Goal: Task Accomplishment & Management: Book appointment/travel/reservation

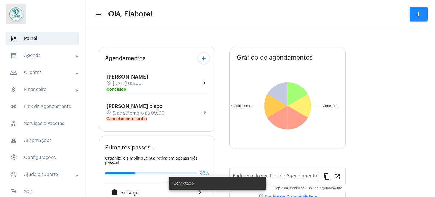
type input "[URL][DOMAIN_NAME]"
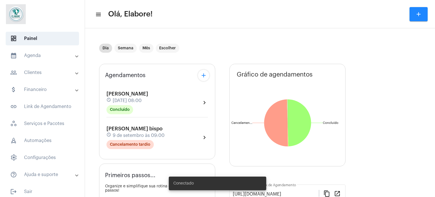
click at [417, 14] on mat-icon "add" at bounding box center [419, 14] width 7 height 7
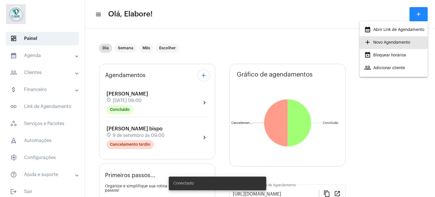
click at [386, 38] on span "add Novo Agendamento" at bounding box center [387, 42] width 46 height 10
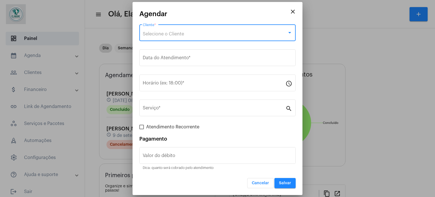
click at [197, 33] on div "Selecione o Cliente" at bounding box center [215, 33] width 145 height 5
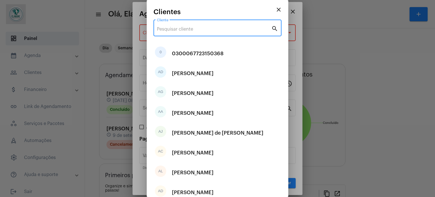
click at [217, 29] on input "Cliente" at bounding box center [214, 29] width 115 height 5
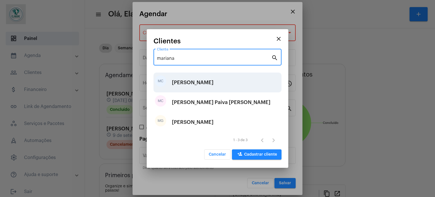
type input "mariana"
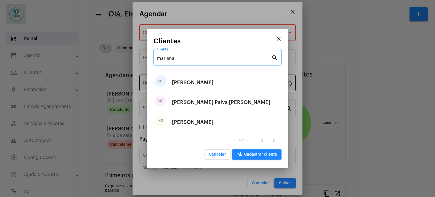
click at [204, 83] on div "[PERSON_NAME]" at bounding box center [193, 82] width 42 height 17
type input "R$"
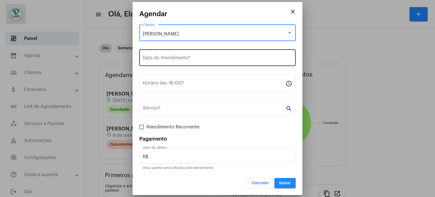
click at [206, 57] on input "Data do Atendimento *" at bounding box center [218, 58] width 150 height 5
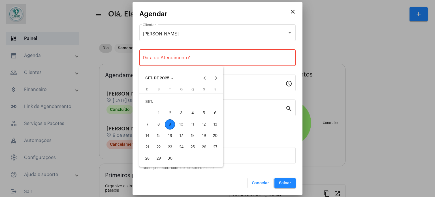
click at [171, 125] on div "9" at bounding box center [170, 124] width 10 height 10
type input "[DATE]"
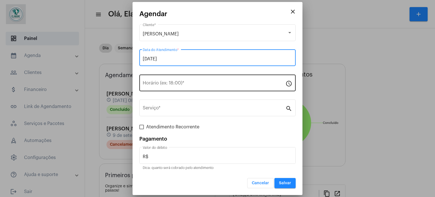
click at [189, 87] on div "Horário (ex: 18:00) *" at bounding box center [214, 82] width 143 height 18
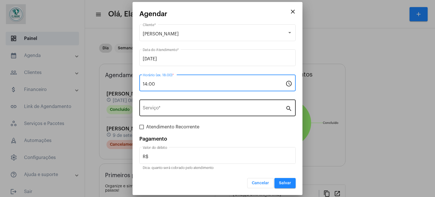
type input "14:00"
click at [214, 113] on div "Serviço *" at bounding box center [214, 107] width 143 height 18
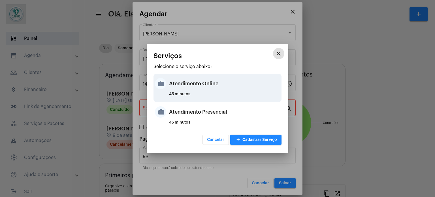
click at [195, 89] on div "Atendimento Online" at bounding box center [224, 83] width 111 height 17
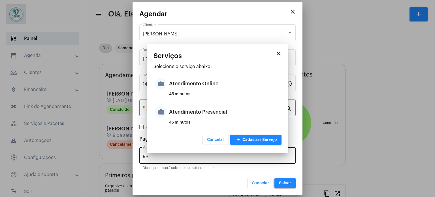
type input "Atendimento Online"
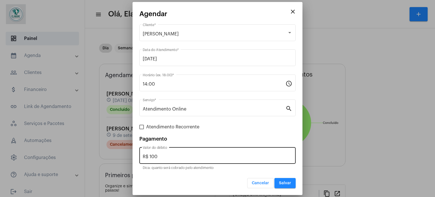
drag, startPoint x: 173, startPoint y: 152, endPoint x: 166, endPoint y: 149, distance: 7.2
click at [168, 151] on div "R$ 100 Valor do débito" at bounding box center [218, 155] width 150 height 18
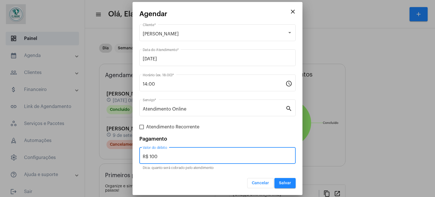
drag, startPoint x: 171, startPoint y: 158, endPoint x: 113, endPoint y: 155, distance: 58.5
click at [113, 155] on div "close Agendar [PERSON_NAME] Cliente * [DATE] Data do Atendimento * 14:00 Horári…" at bounding box center [217, 98] width 435 height 197
type input "R$ 0"
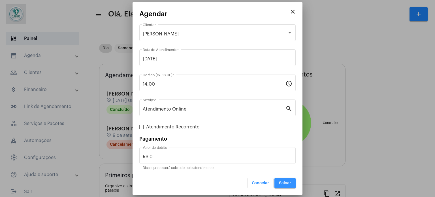
click at [283, 183] on span "Salvar" at bounding box center [285, 183] width 12 height 4
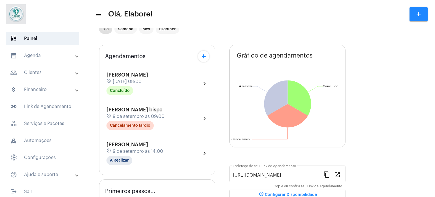
scroll to position [85, 0]
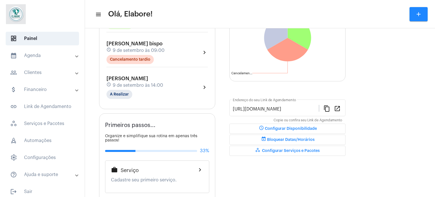
click at [189, 88] on div "[PERSON_NAME] schedule [DATE] 14:00 A Realizar chevron_right" at bounding box center [157, 87] width 101 height 23
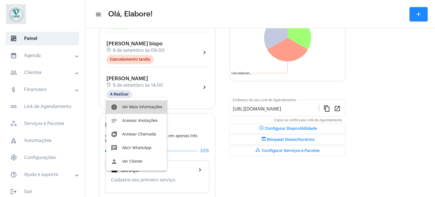
click at [146, 106] on span "Ver Mais Informações" at bounding box center [142, 107] width 40 height 4
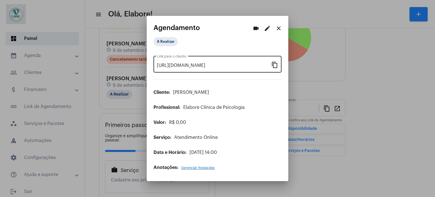
click at [275, 63] on mat-icon "content_copy" at bounding box center [275, 64] width 7 height 7
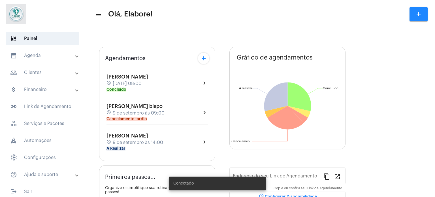
type input "[URL][DOMAIN_NAME]"
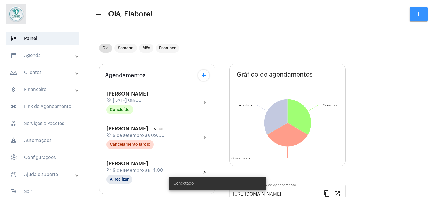
click at [418, 11] on mat-icon "add" at bounding box center [419, 14] width 7 height 7
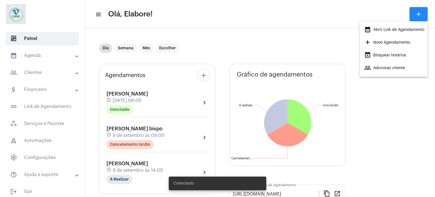
click at [385, 43] on span "add Novo Agendamento" at bounding box center [387, 42] width 46 height 10
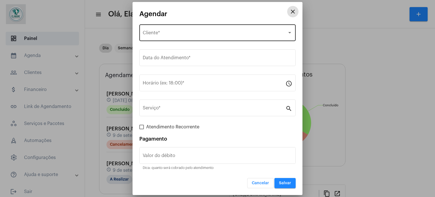
click at [151, 31] on div "Selecione o Cliente" at bounding box center [215, 33] width 145 height 5
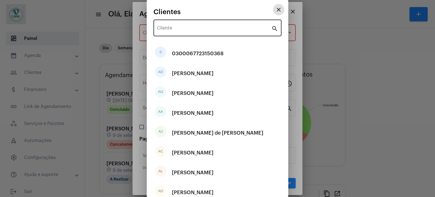
click at [198, 29] on input "Cliente" at bounding box center [214, 29] width 115 height 5
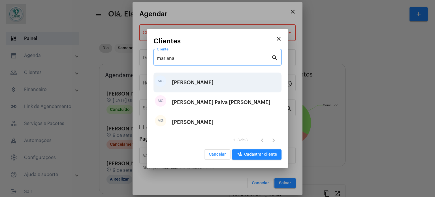
type input "mariana"
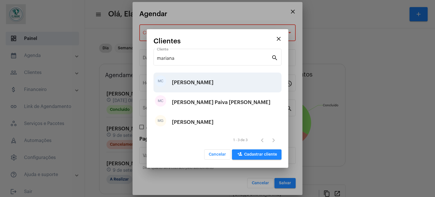
click at [198, 81] on div "[PERSON_NAME]" at bounding box center [193, 82] width 42 height 17
type input "R$"
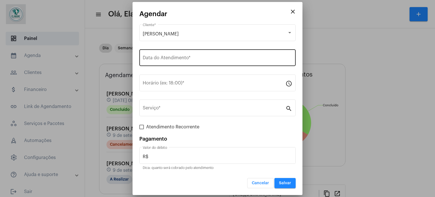
click at [212, 63] on div "Data do Atendimento *" at bounding box center [218, 57] width 150 height 18
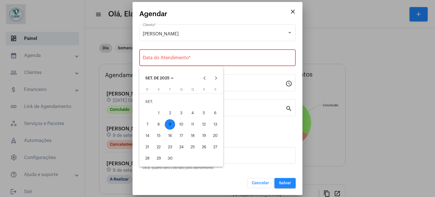
click at [170, 125] on div "9" at bounding box center [170, 124] width 10 height 10
type input "[DATE]"
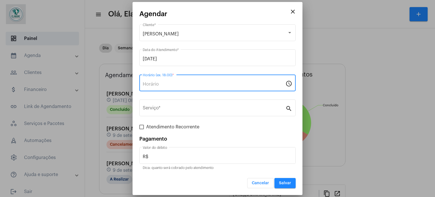
click at [177, 85] on input "Horário (ex: 18:00) *" at bounding box center [214, 84] width 143 height 5
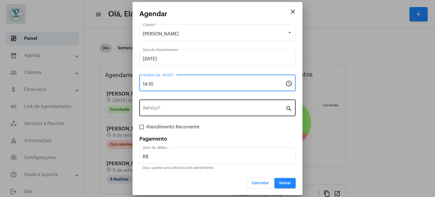
type input "14:10"
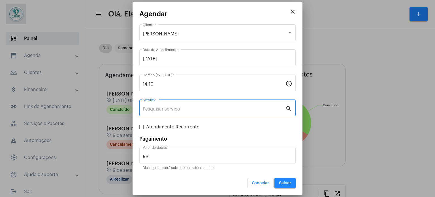
click at [183, 109] on input "Serviço *" at bounding box center [214, 109] width 143 height 5
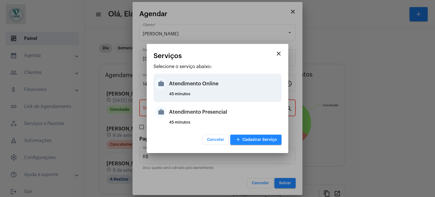
click at [197, 80] on div "Atendimento Online" at bounding box center [224, 83] width 111 height 17
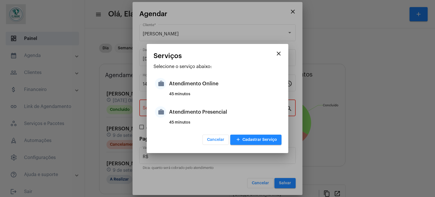
type input "Atendimento Online"
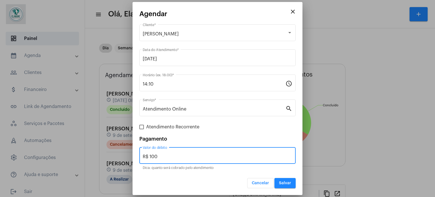
drag, startPoint x: 176, startPoint y: 157, endPoint x: 143, endPoint y: 158, distance: 32.9
click at [143, 158] on input "R$ 100" at bounding box center [218, 156] width 150 height 5
type input "R$ 0"
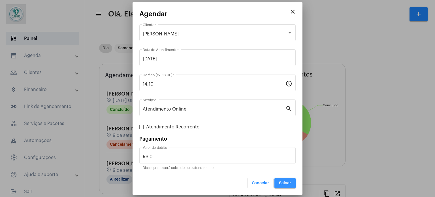
click at [295, 183] on button "Salvar" at bounding box center [285, 183] width 21 height 10
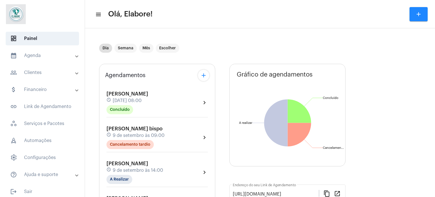
click at [184, 161] on div "[PERSON_NAME] schedule [DATE] 14:00 A Realizar chevron_right" at bounding box center [157, 172] width 101 height 23
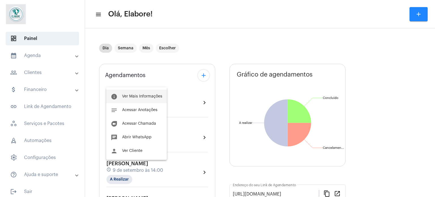
click at [149, 99] on button "info Ver Mais Informações" at bounding box center [136, 97] width 61 height 14
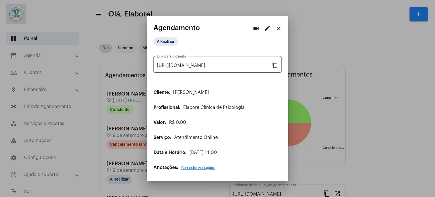
click at [275, 65] on mat-icon "content_copy" at bounding box center [275, 64] width 7 height 7
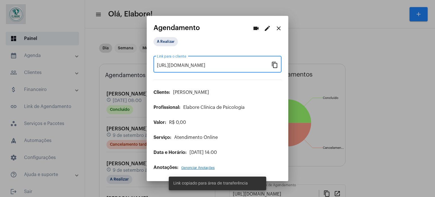
scroll to position [0, 44]
